Goal: Task Accomplishment & Management: Manage account settings

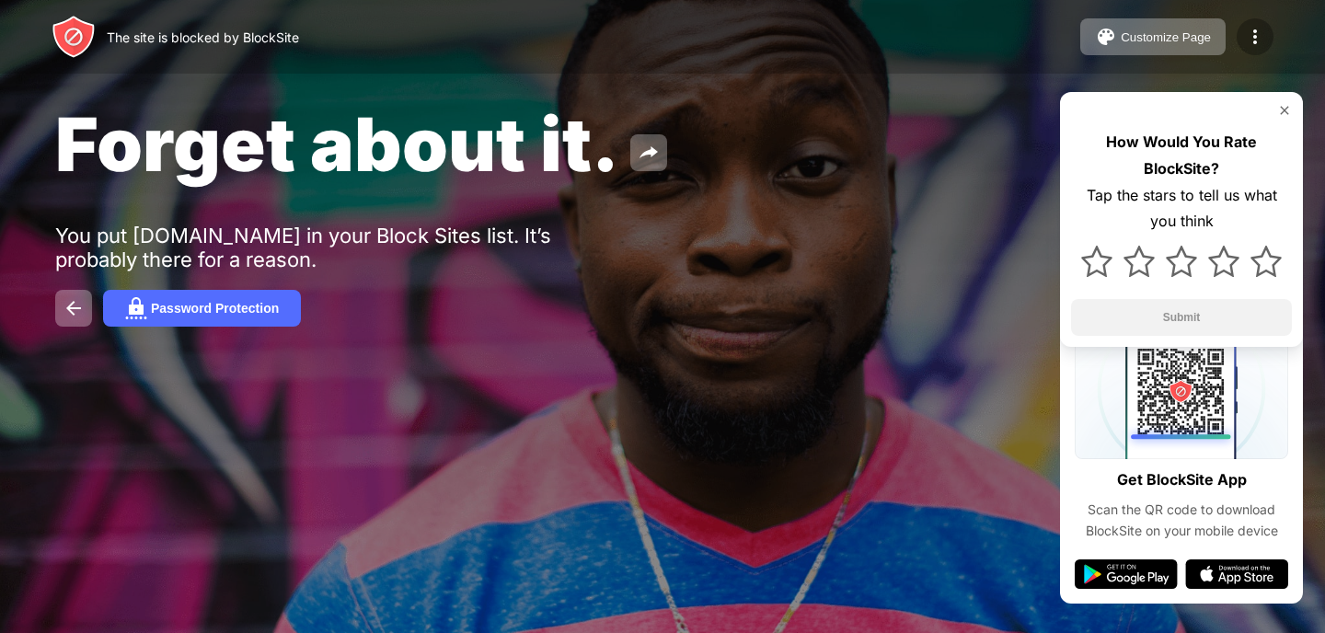
click at [1253, 36] on img at bounding box center [1255, 37] width 22 height 22
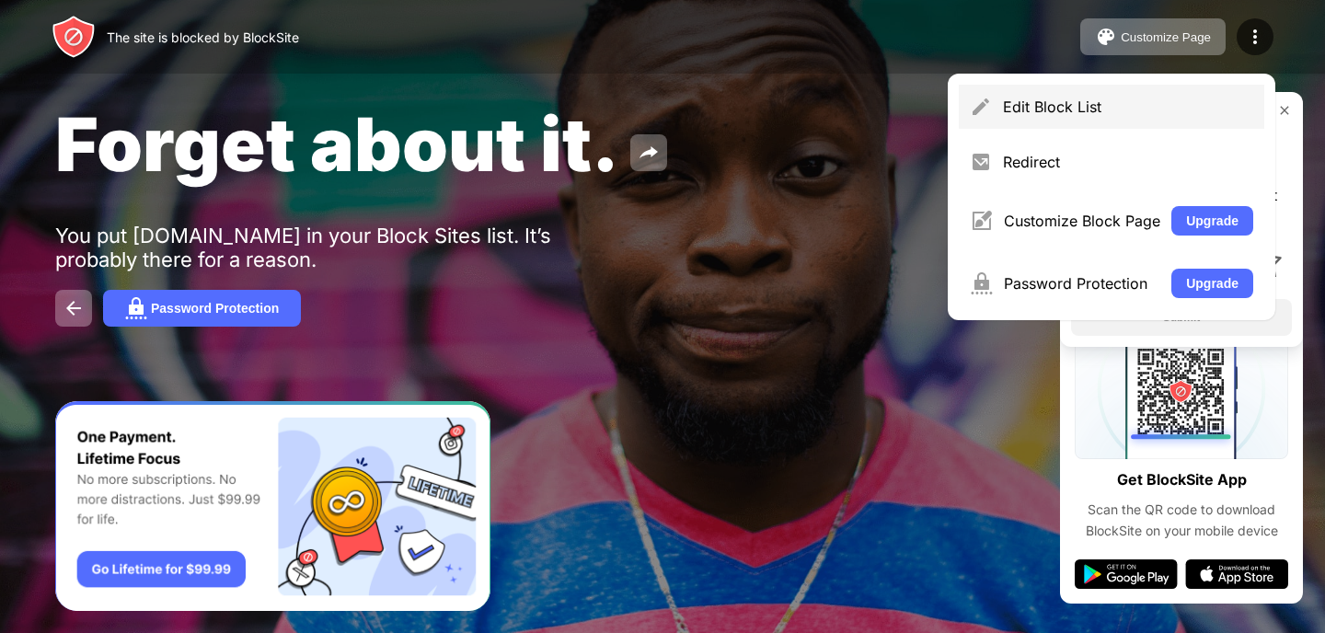
click at [1121, 121] on div "Edit Block List" at bounding box center [1112, 107] width 306 height 44
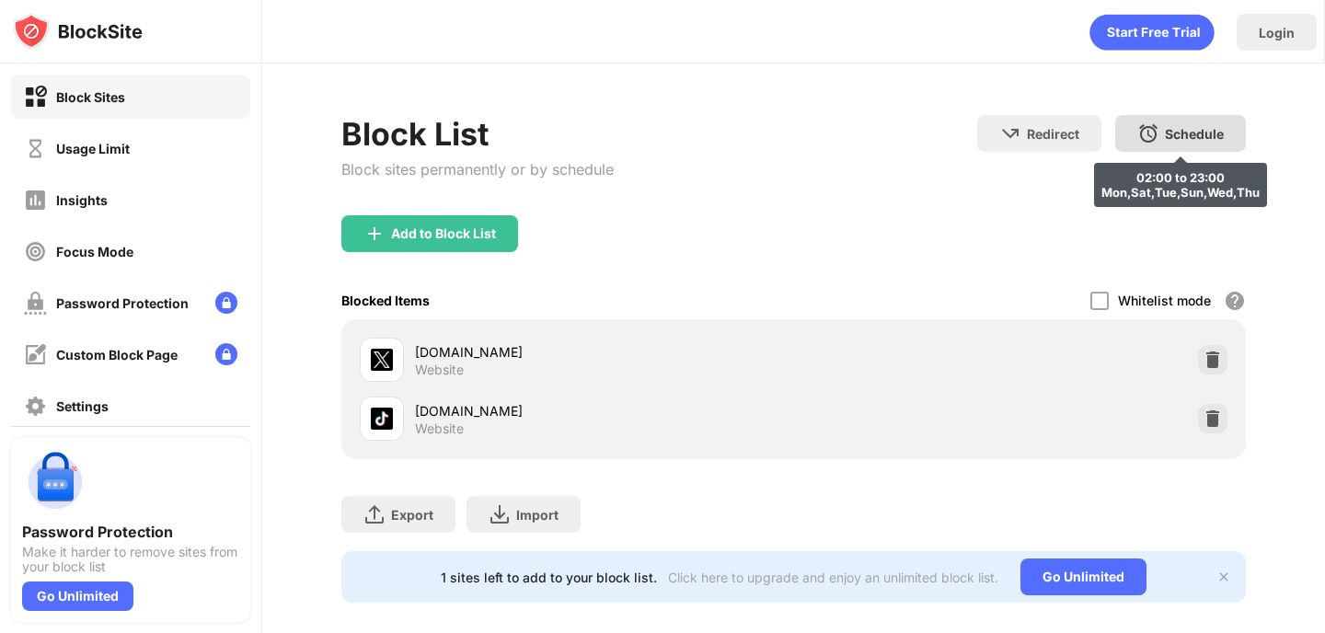
click at [1166, 118] on div "Schedule 02:00 to 23:00 Mon,Sat,Tue,Sun,Wed,Thu" at bounding box center [1180, 133] width 131 height 37
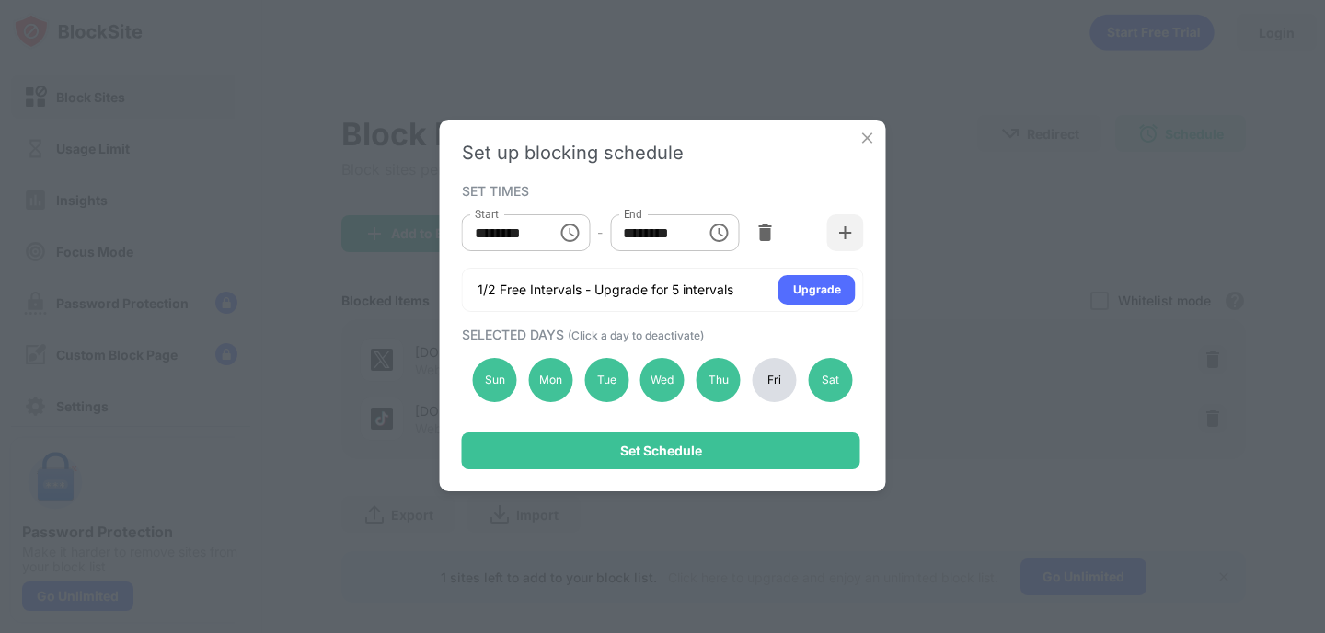
click at [778, 385] on div "Fri" at bounding box center [775, 380] width 44 height 44
click at [834, 385] on div "Sat" at bounding box center [830, 380] width 44 height 44
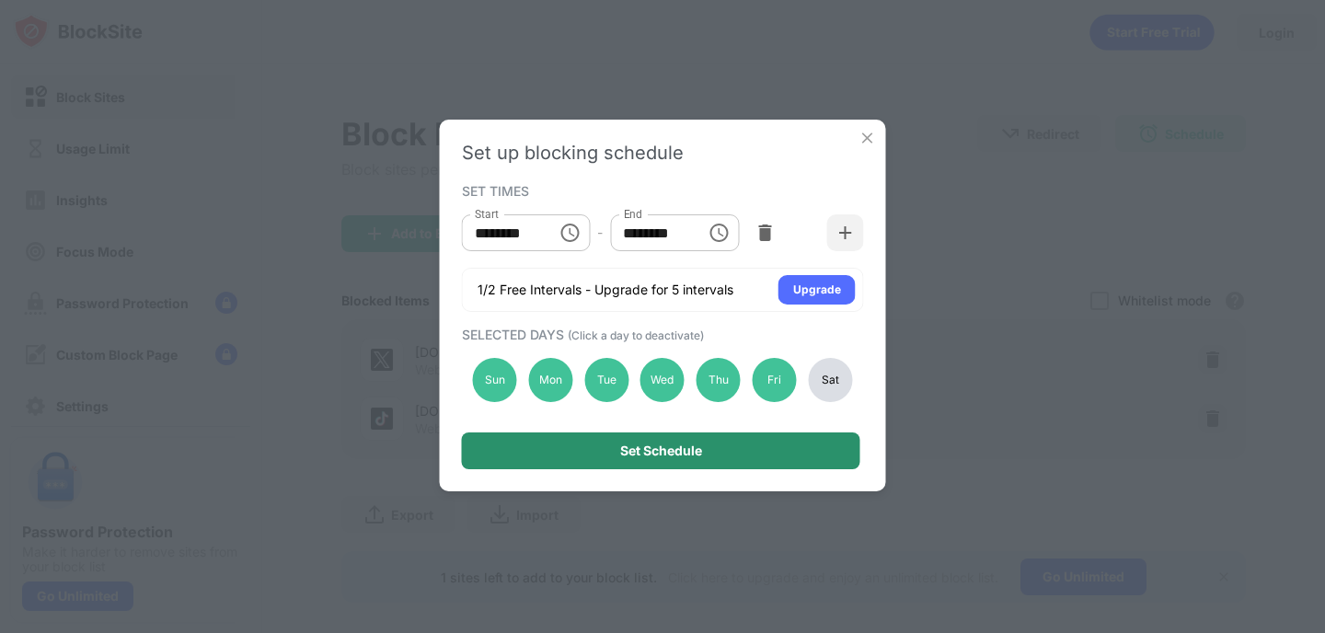
click at [800, 445] on div "Set Schedule" at bounding box center [661, 451] width 399 height 37
